Goal: Check status: Check status

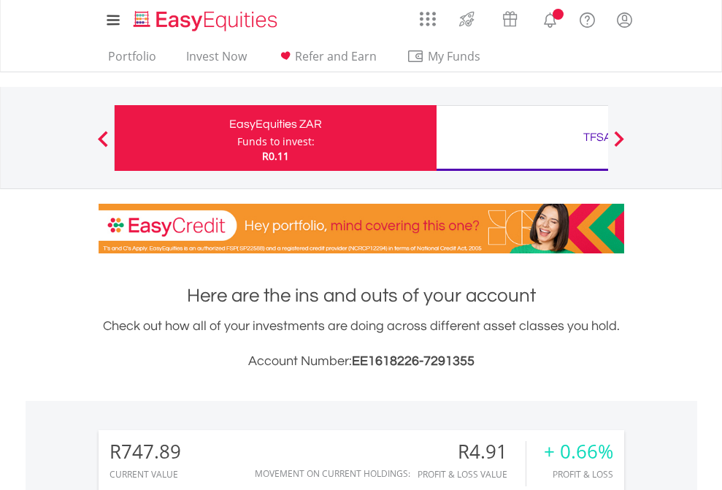
scroll to position [140, 229]
click at [237, 138] on div "Funds to invest:" at bounding box center [275, 141] width 77 height 15
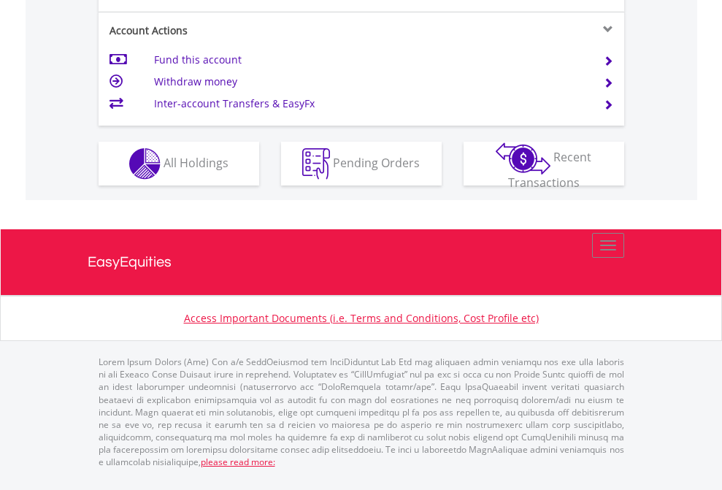
scroll to position [1399, 0]
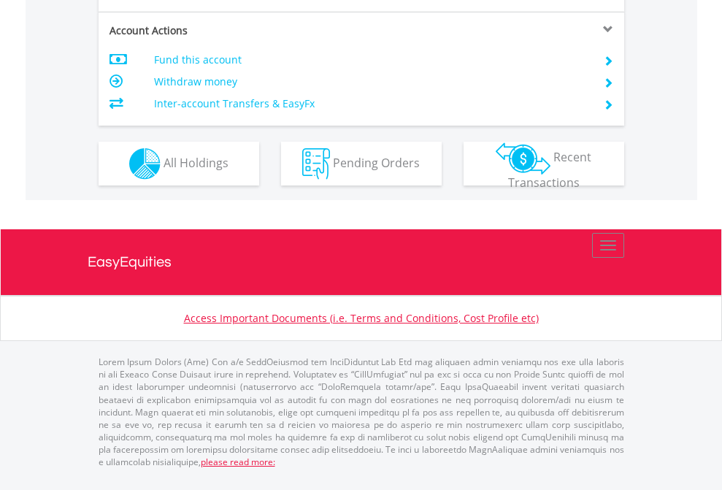
scroll to position [1429, 0]
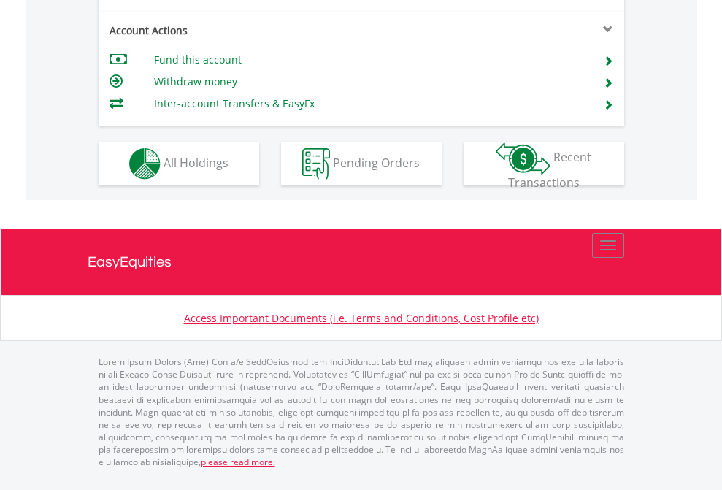
scroll to position [1370, 0]
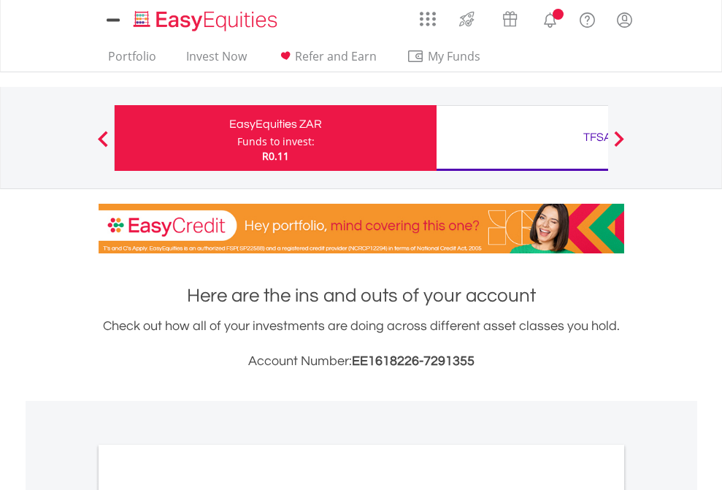
scroll to position [878, 0]
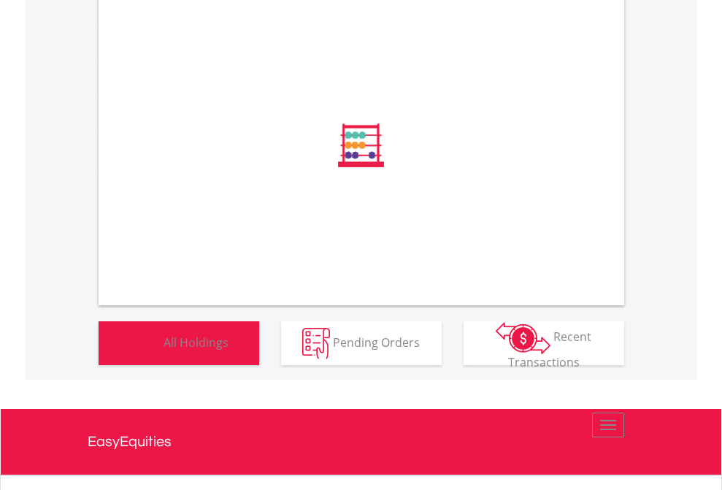
click at [164, 350] on span "All Holdings" at bounding box center [196, 342] width 65 height 16
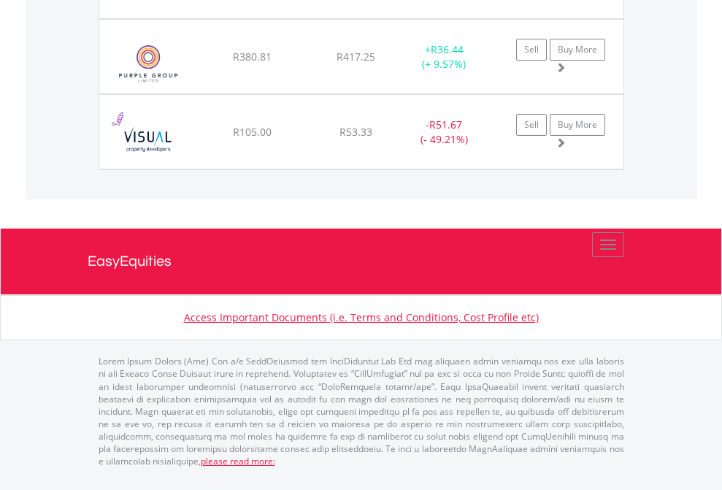
scroll to position [140, 229]
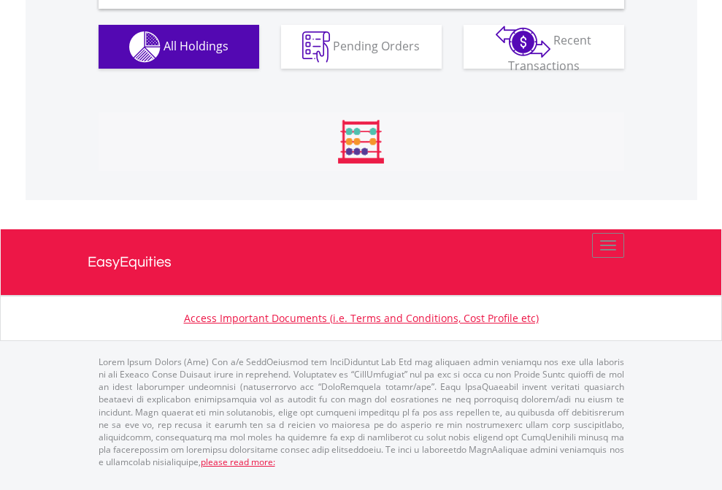
scroll to position [1411, 0]
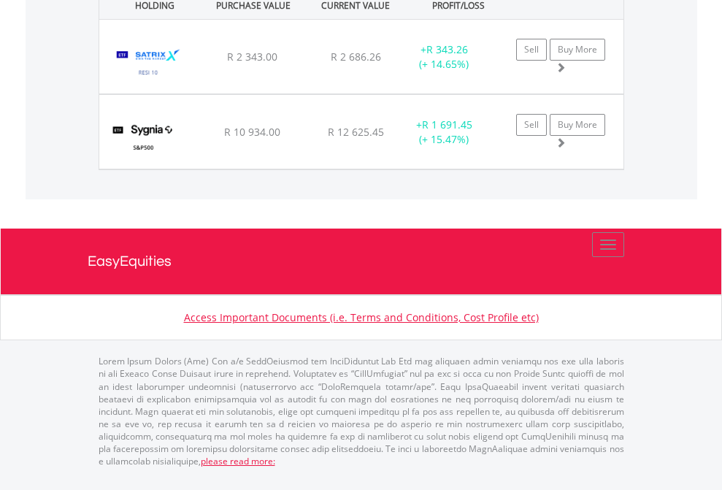
scroll to position [105, 0]
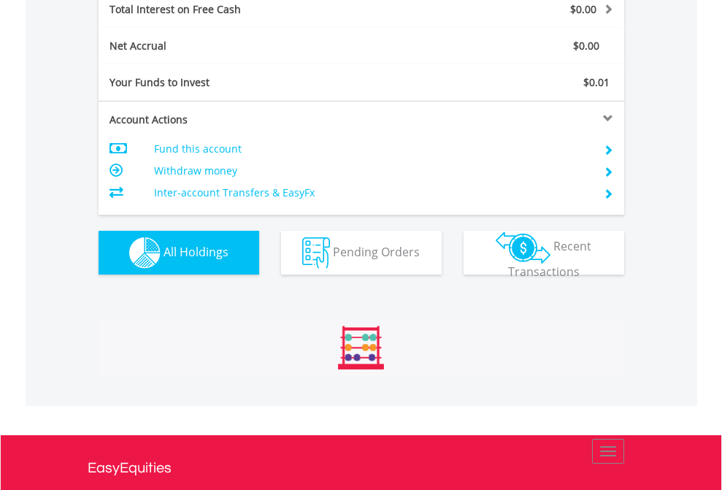
scroll to position [1682, 0]
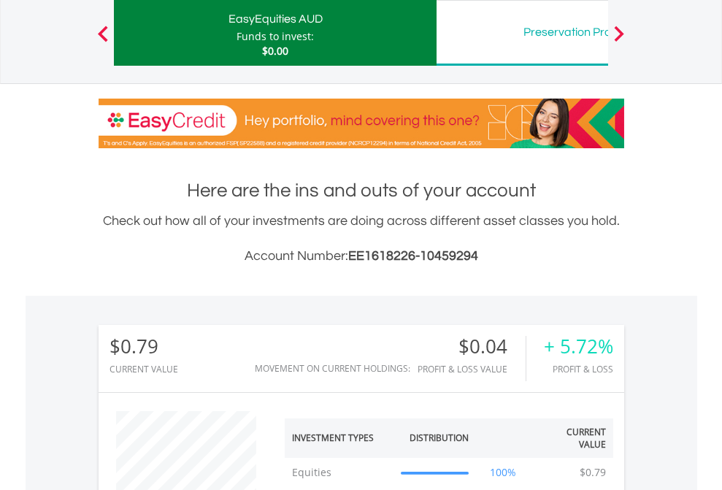
scroll to position [140, 229]
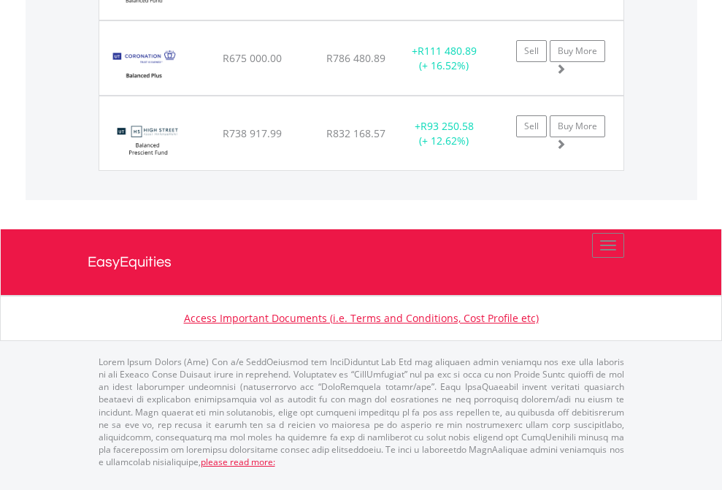
scroll to position [1746, 0]
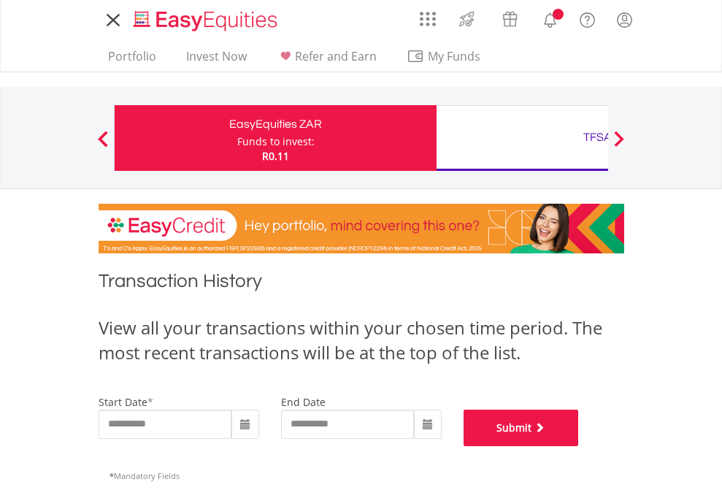
click at [579, 446] on button "Submit" at bounding box center [521, 428] width 115 height 37
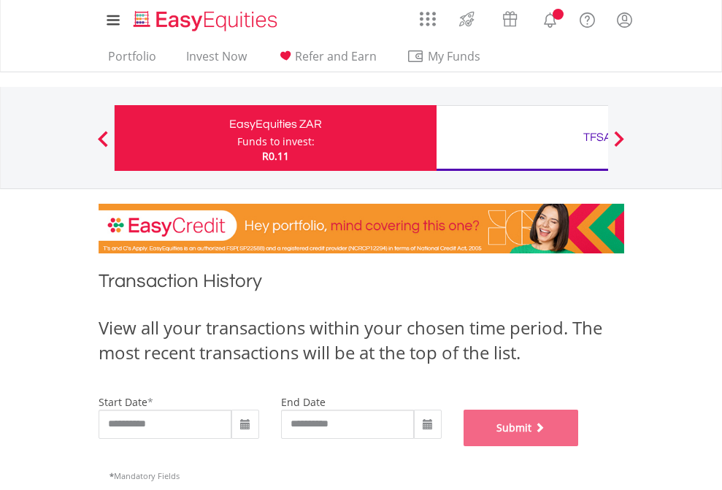
scroll to position [592, 0]
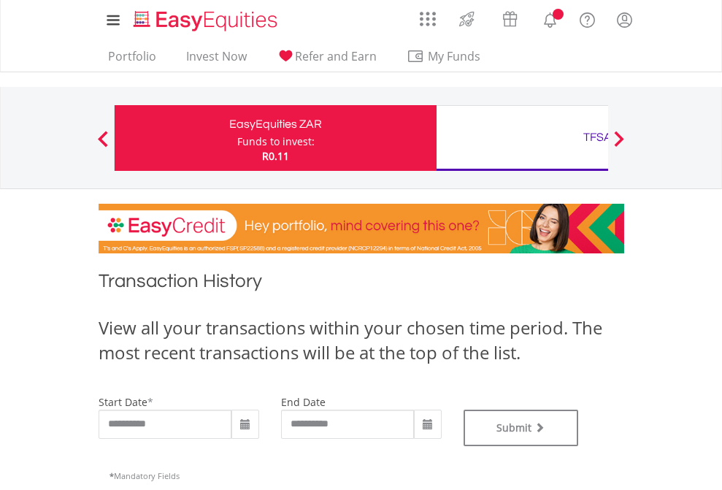
click at [522, 138] on div "TFSA" at bounding box center [597, 137] width 304 height 20
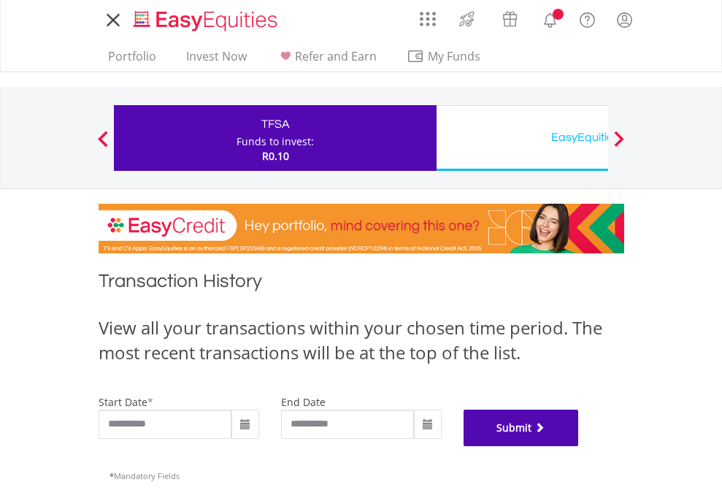
click at [579, 446] on button "Submit" at bounding box center [521, 428] width 115 height 37
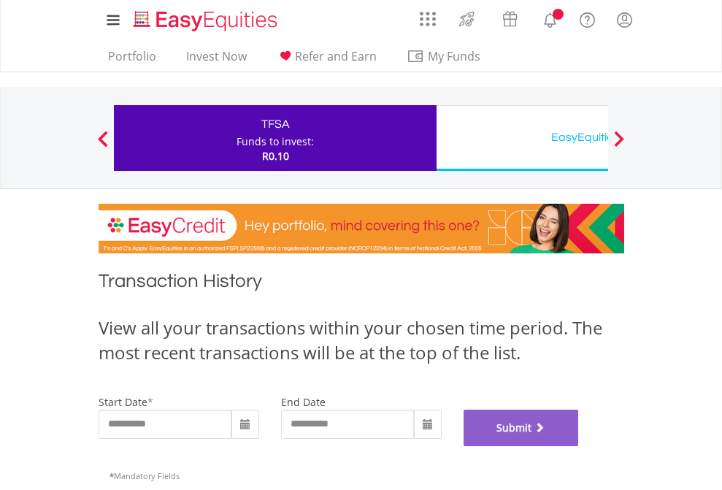
scroll to position [592, 0]
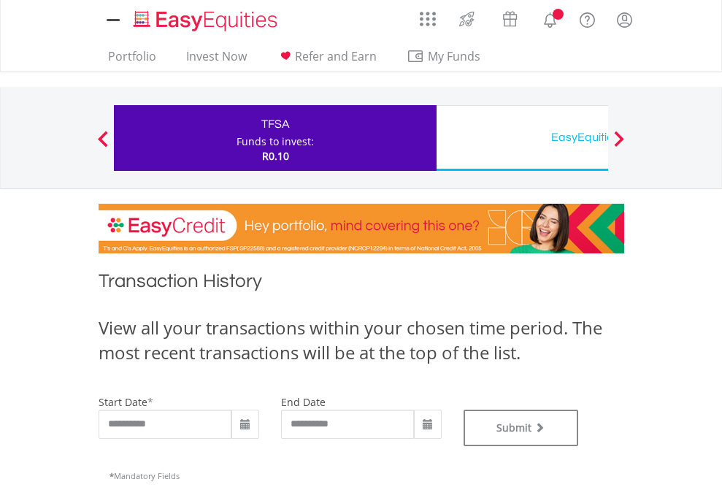
click at [522, 138] on div "EasyEquities USD" at bounding box center [597, 137] width 304 height 20
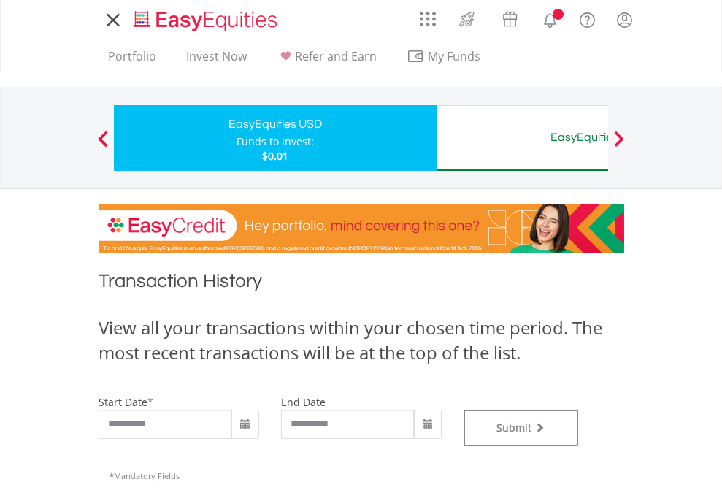
type input "**********"
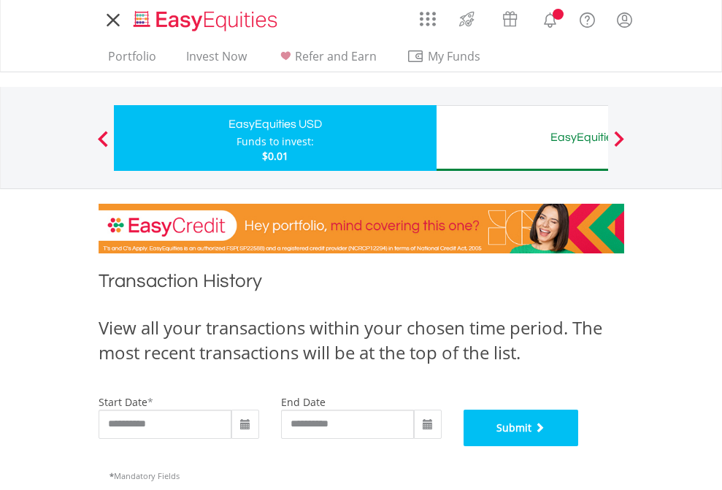
click at [579, 446] on button "Submit" at bounding box center [521, 428] width 115 height 37
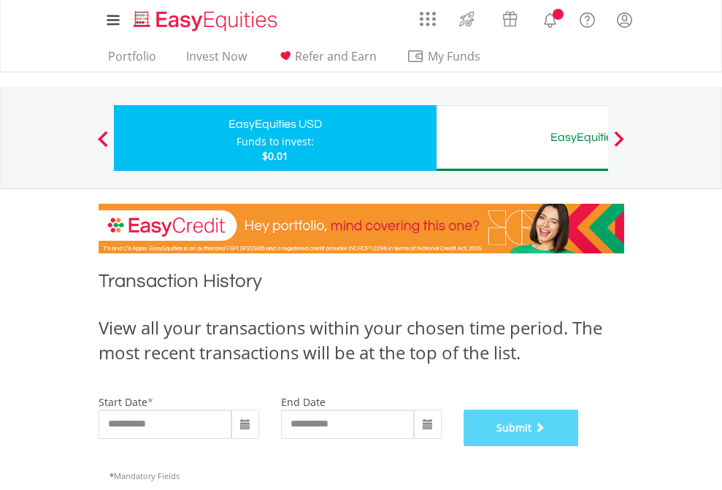
scroll to position [592, 0]
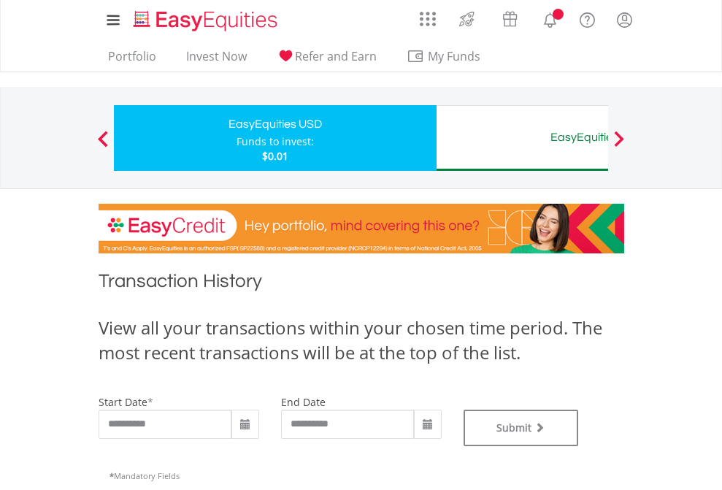
click at [522, 138] on div "EasyEquities AUD" at bounding box center [597, 137] width 304 height 20
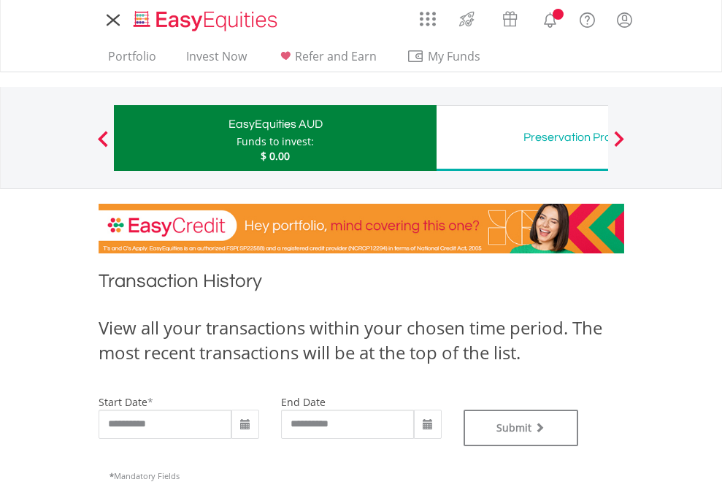
type input "**********"
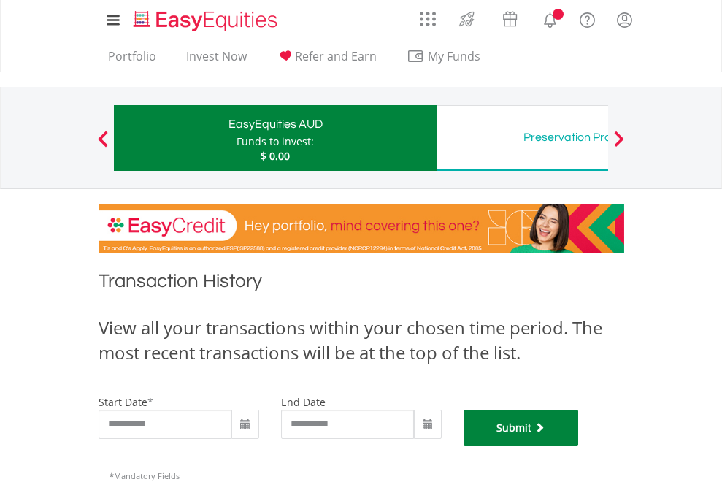
click at [579, 446] on button "Submit" at bounding box center [521, 428] width 115 height 37
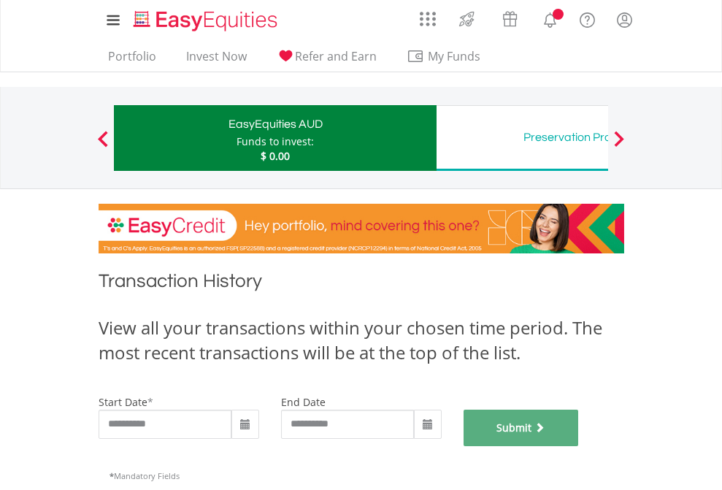
scroll to position [592, 0]
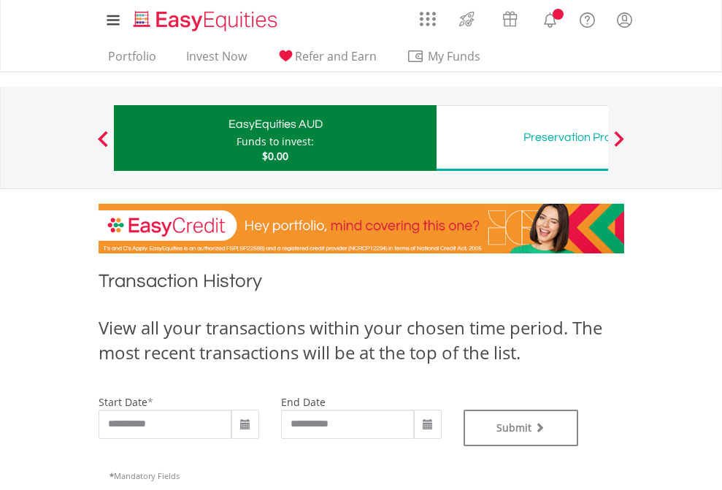
click at [522, 138] on div "Preservation Provident Fund" at bounding box center [597, 137] width 304 height 20
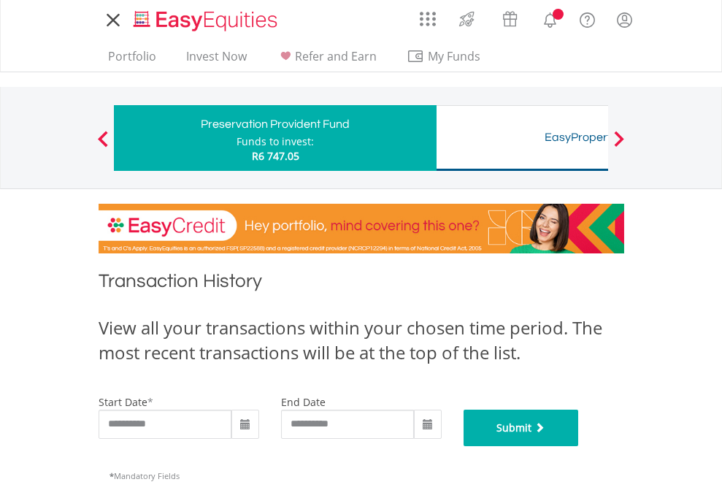
click at [579, 446] on button "Submit" at bounding box center [521, 428] width 115 height 37
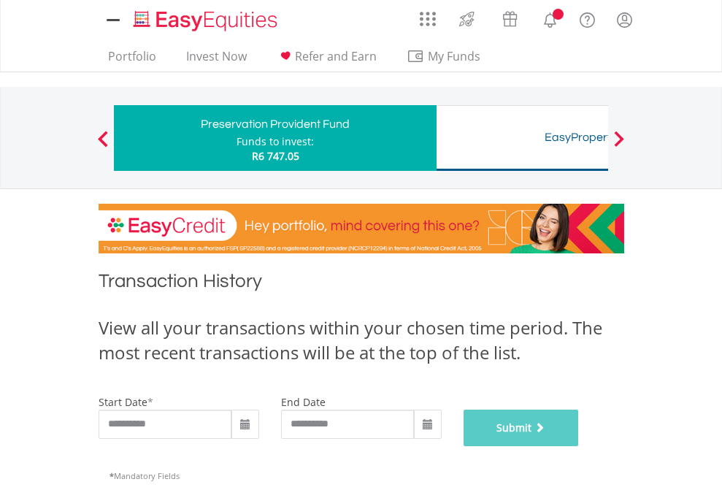
scroll to position [592, 0]
